Goal: Task Accomplishment & Management: Use online tool/utility

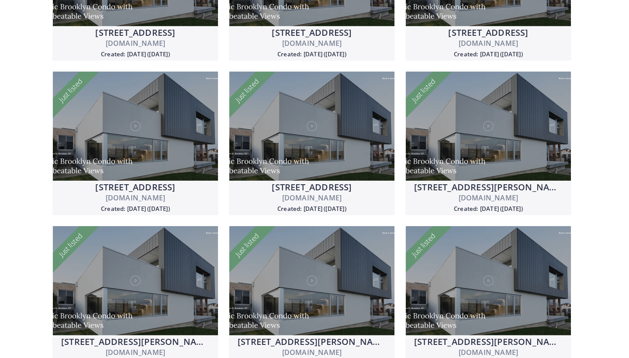
scroll to position [330, 0]
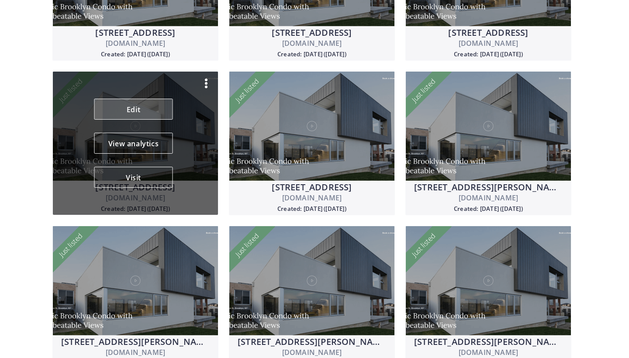
click at [127, 111] on link "Edit" at bounding box center [133, 109] width 79 height 21
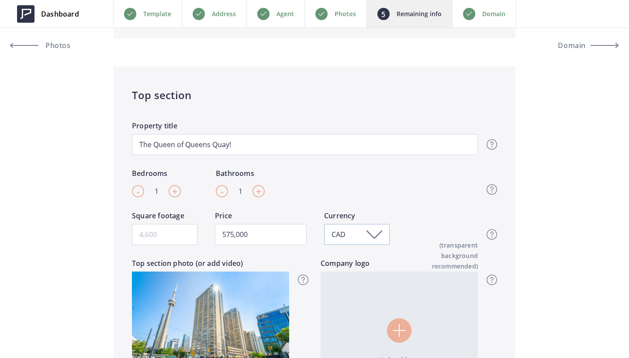
scroll to position [247, 0]
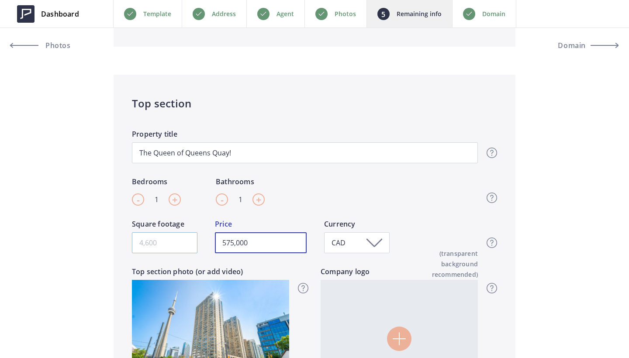
drag, startPoint x: 253, startPoint y: 246, endPoint x: 168, endPoint y: 245, distance: 84.2
click at [168, 245] on div "Square footage 575,000 Price CAD Currency Top section - Square footage & Price …" at bounding box center [305, 243] width 346 height 48
type input "555,000"
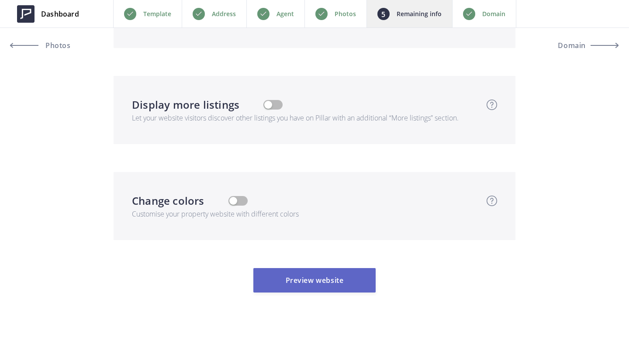
scroll to position [2589, 0]
click at [332, 283] on button "Preview website" at bounding box center [314, 280] width 122 height 24
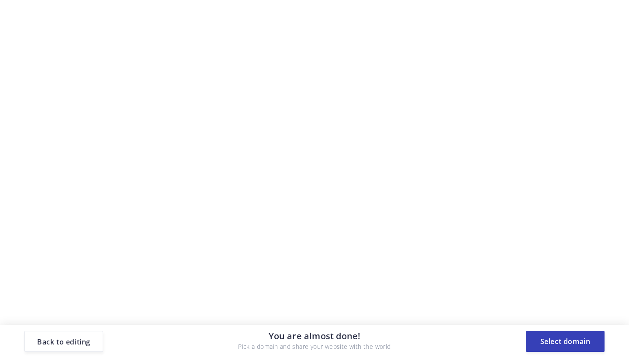
scroll to position [0, 0]
click at [573, 343] on button "Select domain" at bounding box center [565, 341] width 79 height 21
